Goal: Information Seeking & Learning: Learn about a topic

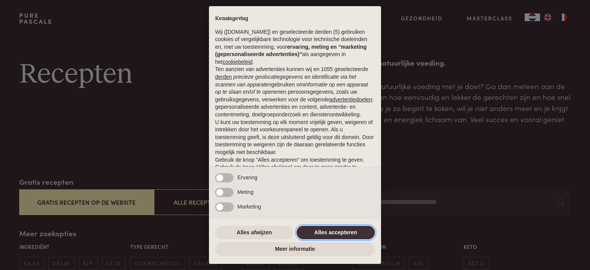
click at [333, 233] on button "Alles accepteren" at bounding box center [336, 233] width 78 height 14
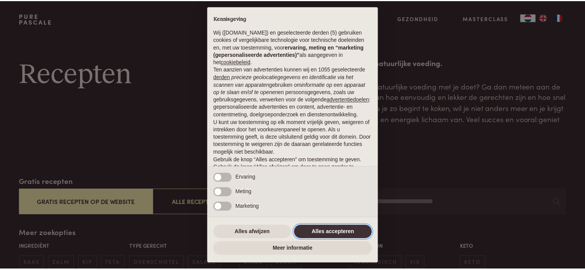
scroll to position [38, 0]
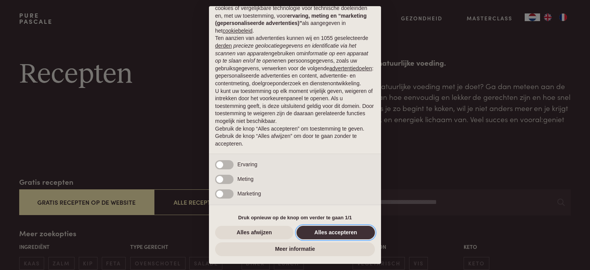
click at [325, 232] on button "Alles accepteren" at bounding box center [336, 233] width 78 height 14
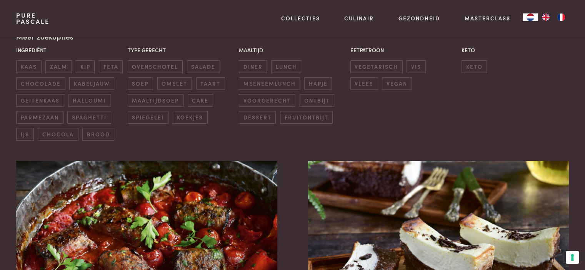
scroll to position [193, 0]
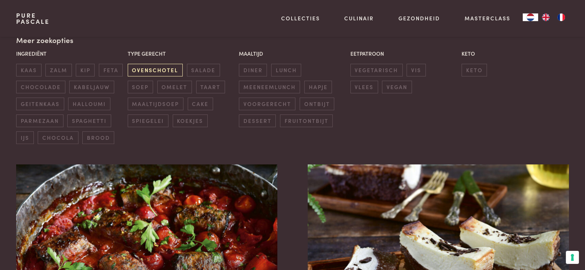
click at [163, 67] on span "ovenschotel" at bounding box center [155, 70] width 55 height 13
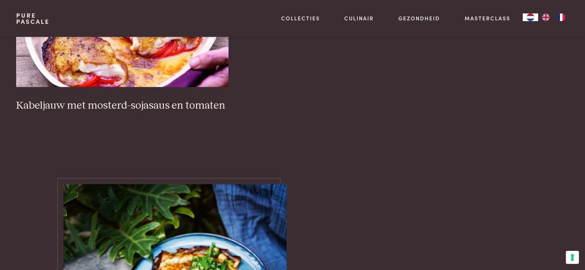
scroll to position [1279, 0]
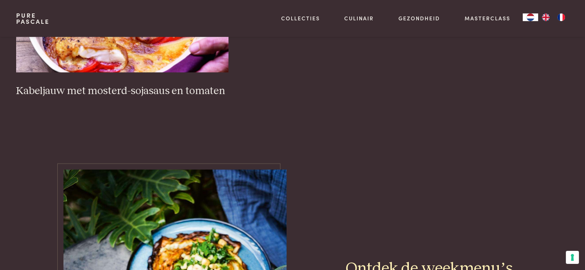
drag, startPoint x: 581, startPoint y: 126, endPoint x: 589, endPoint y: 120, distance: 9.8
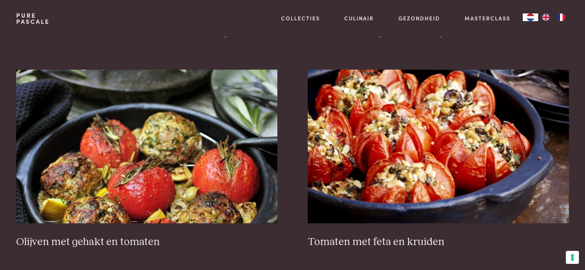
scroll to position [0, 0]
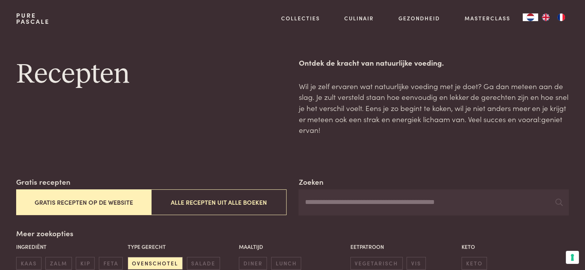
scroll to position [191, 0]
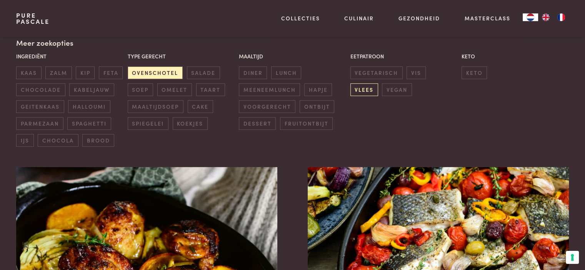
click at [378, 83] on span "vlees" at bounding box center [364, 89] width 28 height 13
